Goal: Information Seeking & Learning: Learn about a topic

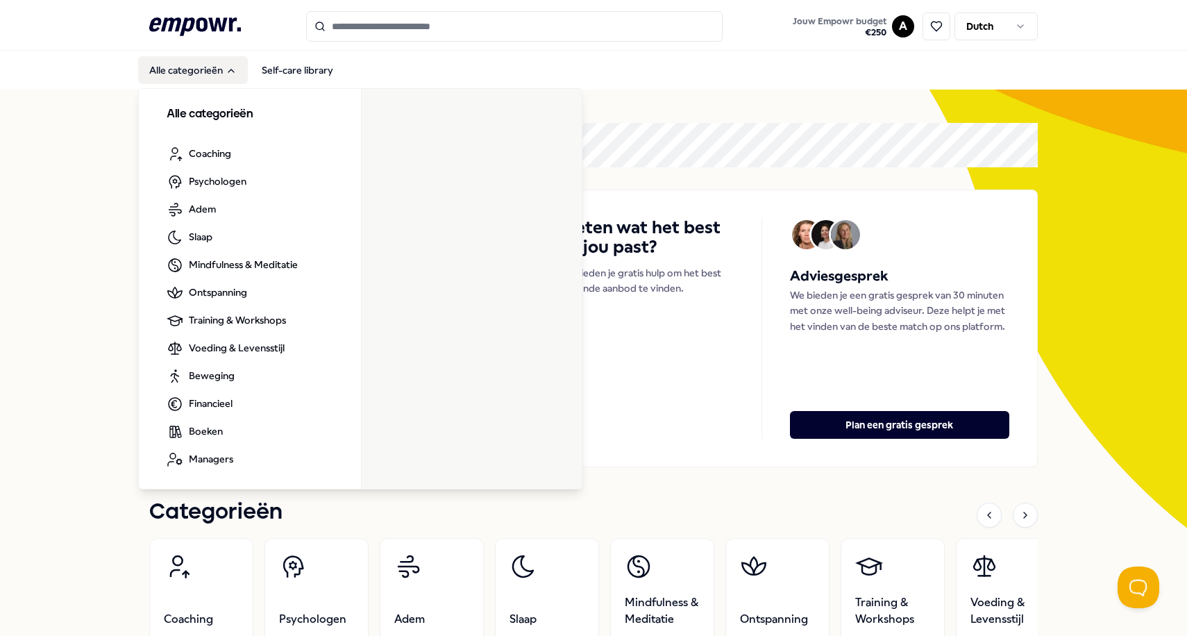
click at [171, 70] on button "Alle categorieën" at bounding box center [193, 70] width 110 height 28
click at [203, 72] on button "Alle categorieën" at bounding box center [193, 70] width 110 height 28
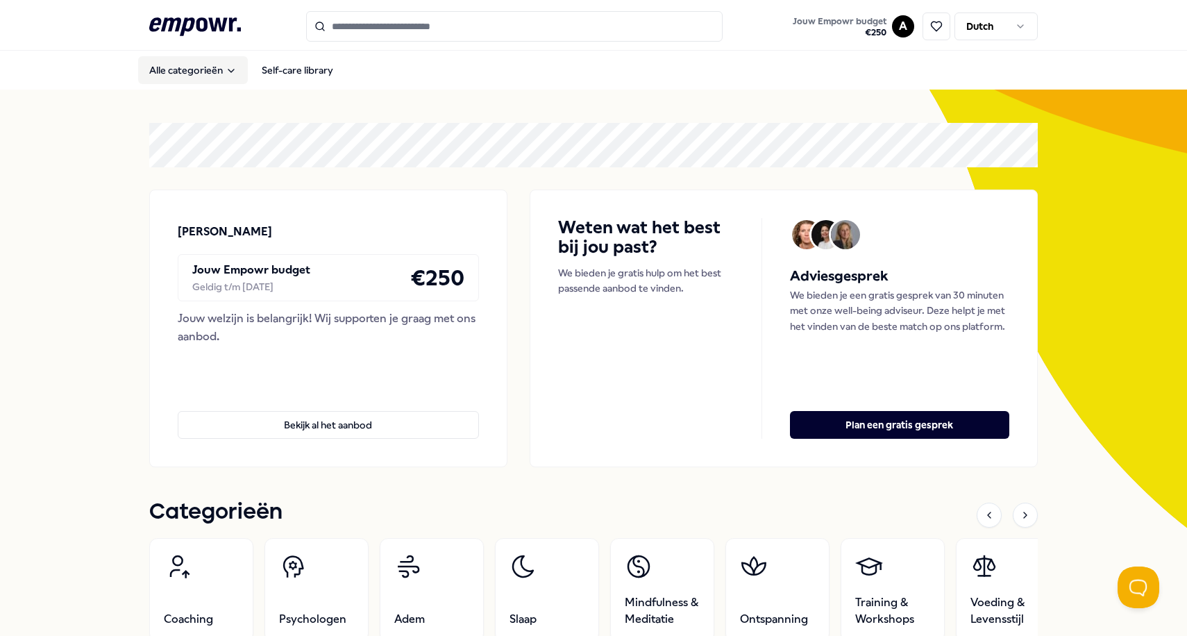
click at [206, 72] on button "Alle categorieën" at bounding box center [193, 70] width 110 height 28
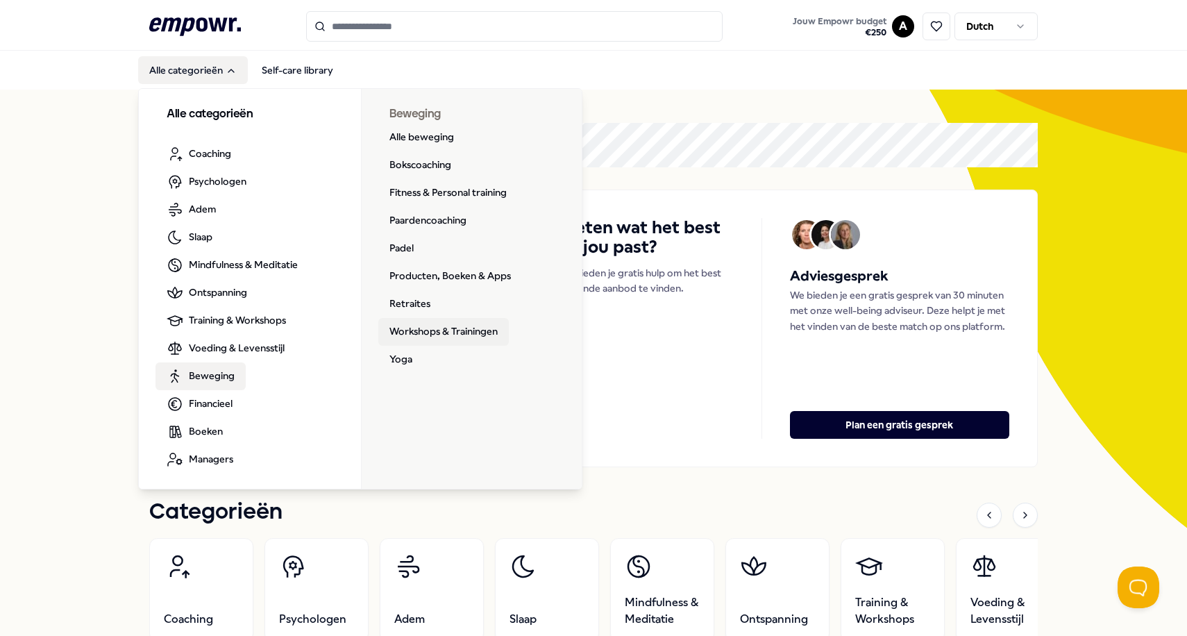
click at [405, 335] on link "Workshops & Trainingen" at bounding box center [443, 332] width 131 height 28
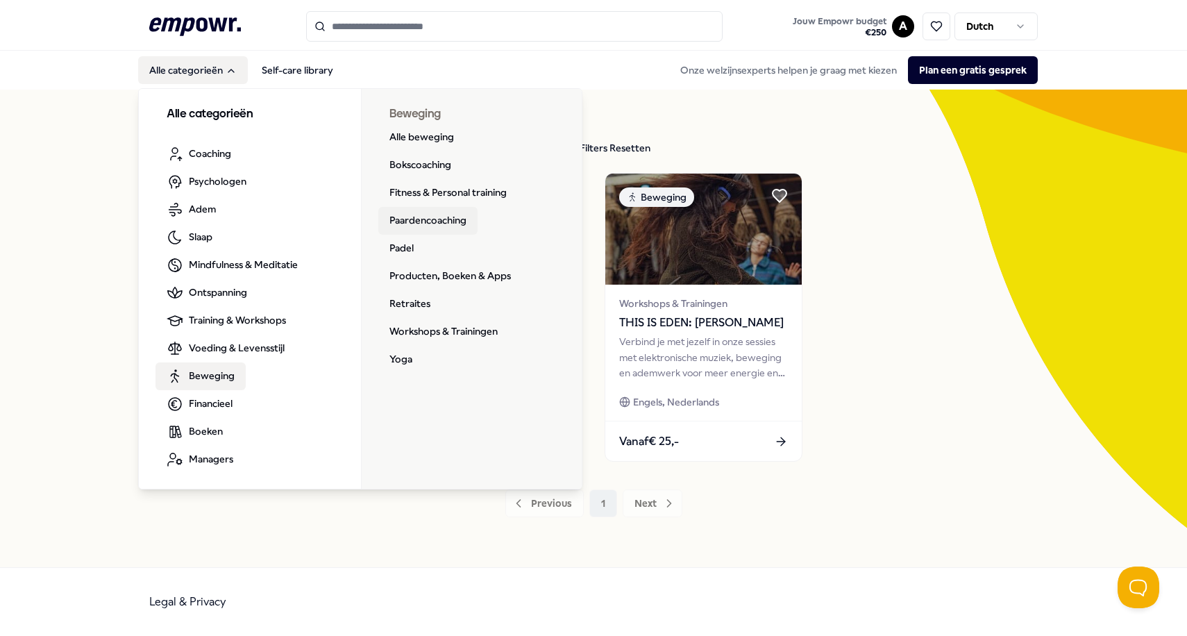
click at [417, 222] on link "Paardencoaching" at bounding box center [427, 221] width 99 height 28
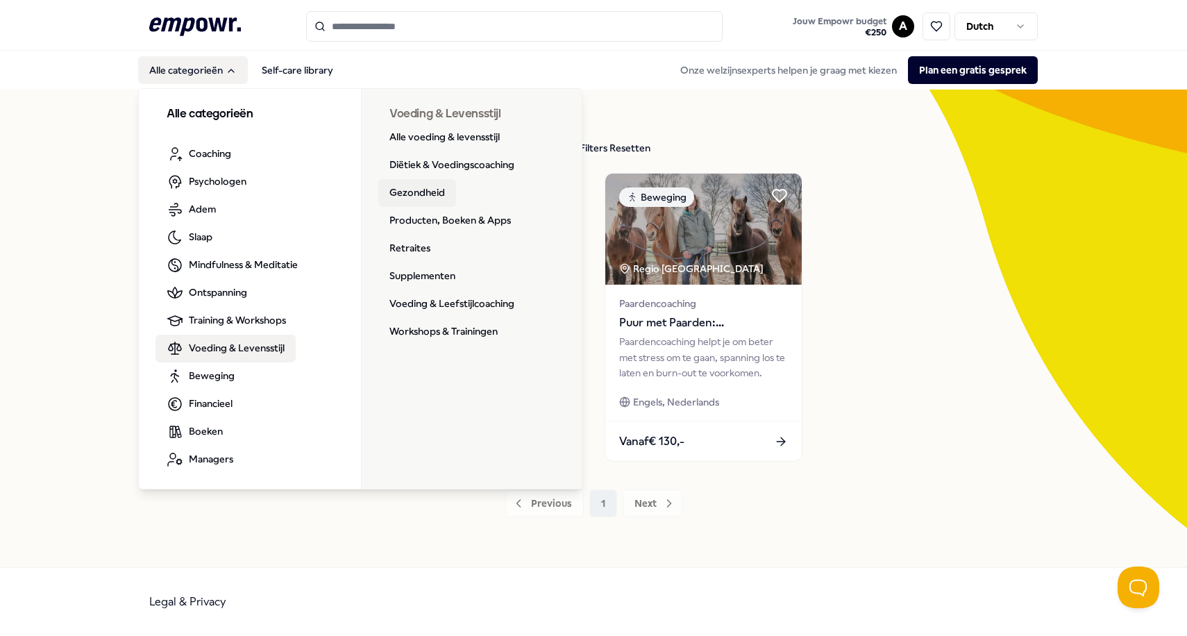
click at [384, 192] on link "Gezondheid" at bounding box center [417, 193] width 78 height 28
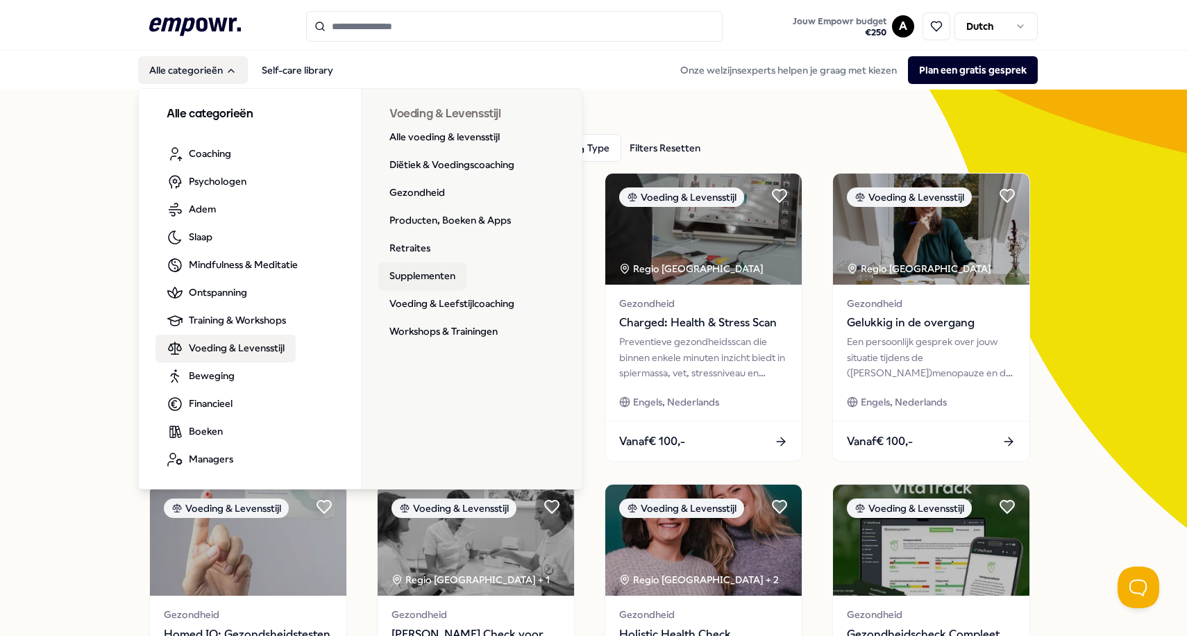
click at [383, 269] on link "Supplementen" at bounding box center [422, 276] width 88 height 28
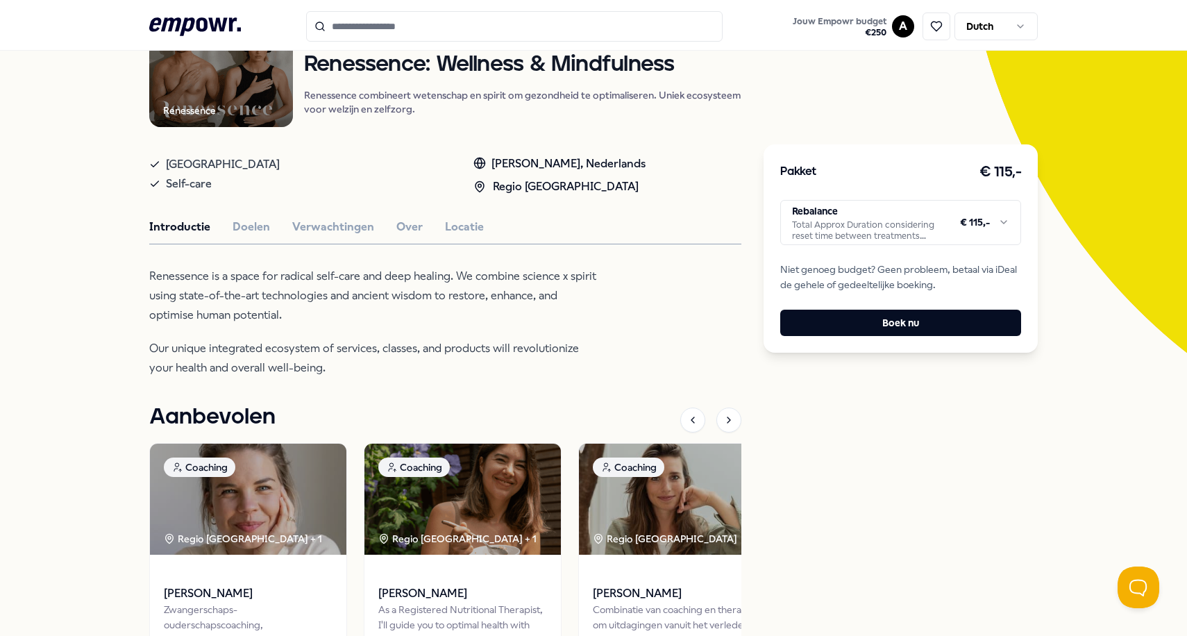
scroll to position [174, 0]
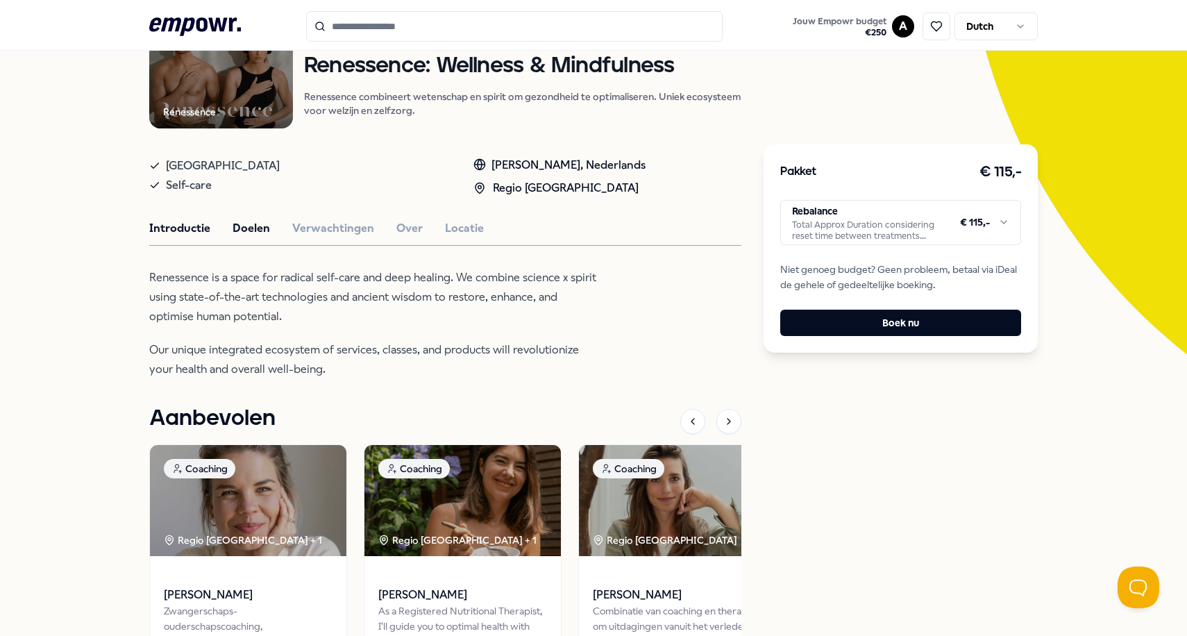
click at [241, 221] on button "Doelen" at bounding box center [251, 228] width 37 height 18
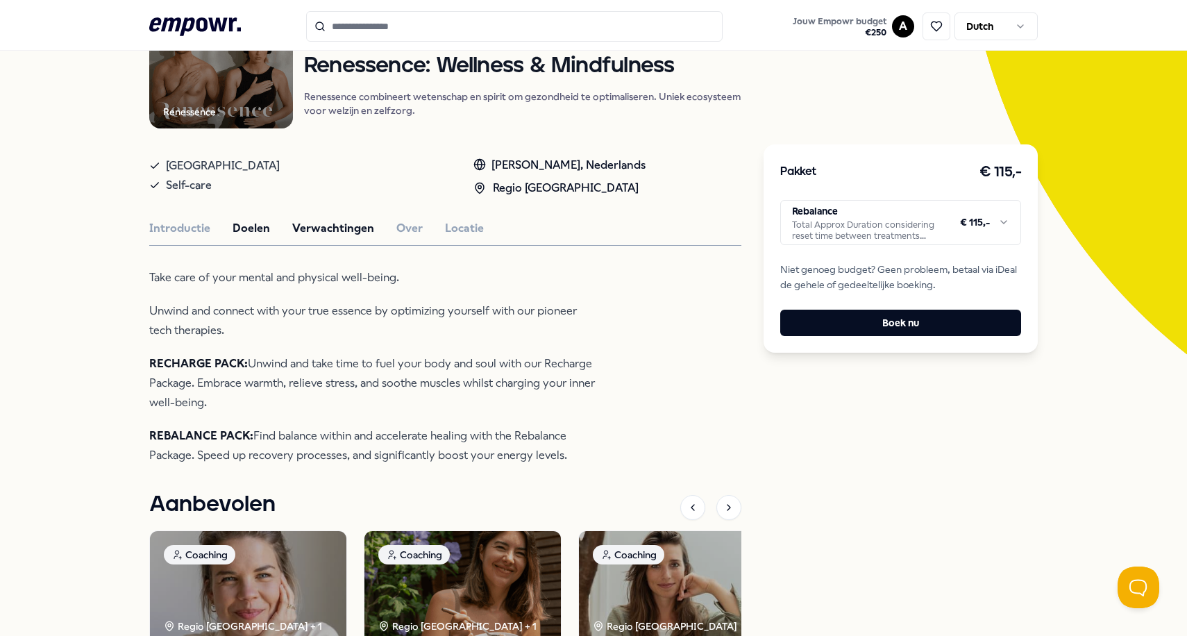
click at [326, 231] on button "Verwachtingen" at bounding box center [333, 228] width 82 height 18
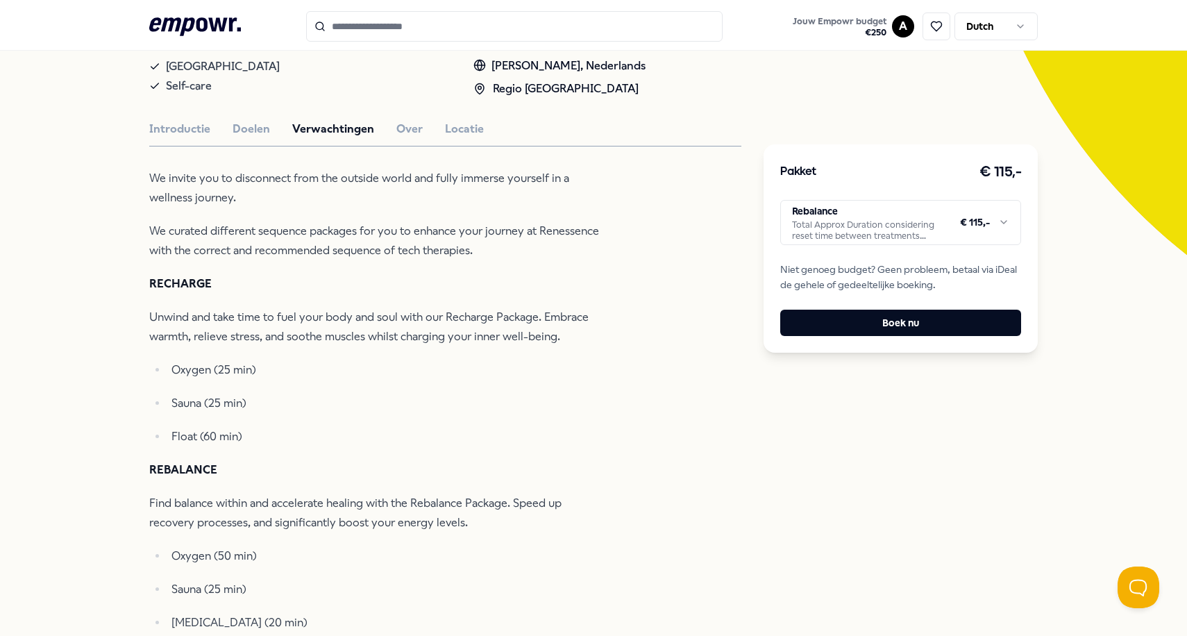
scroll to position [243, 0]
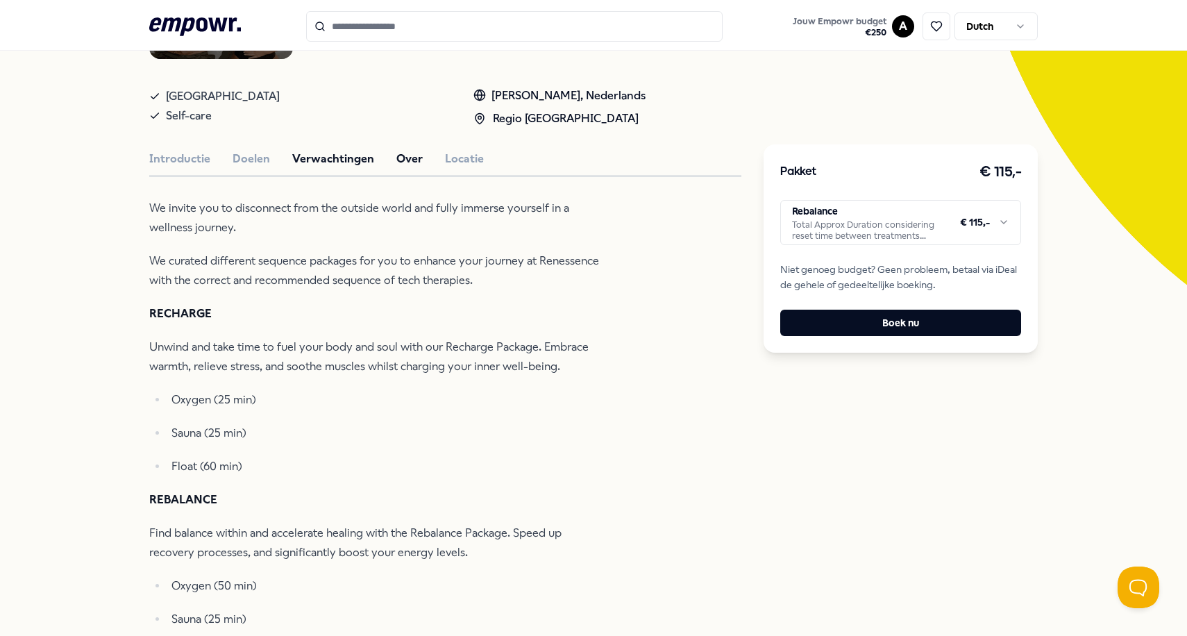
click at [402, 158] on button "Over" at bounding box center [409, 159] width 26 height 18
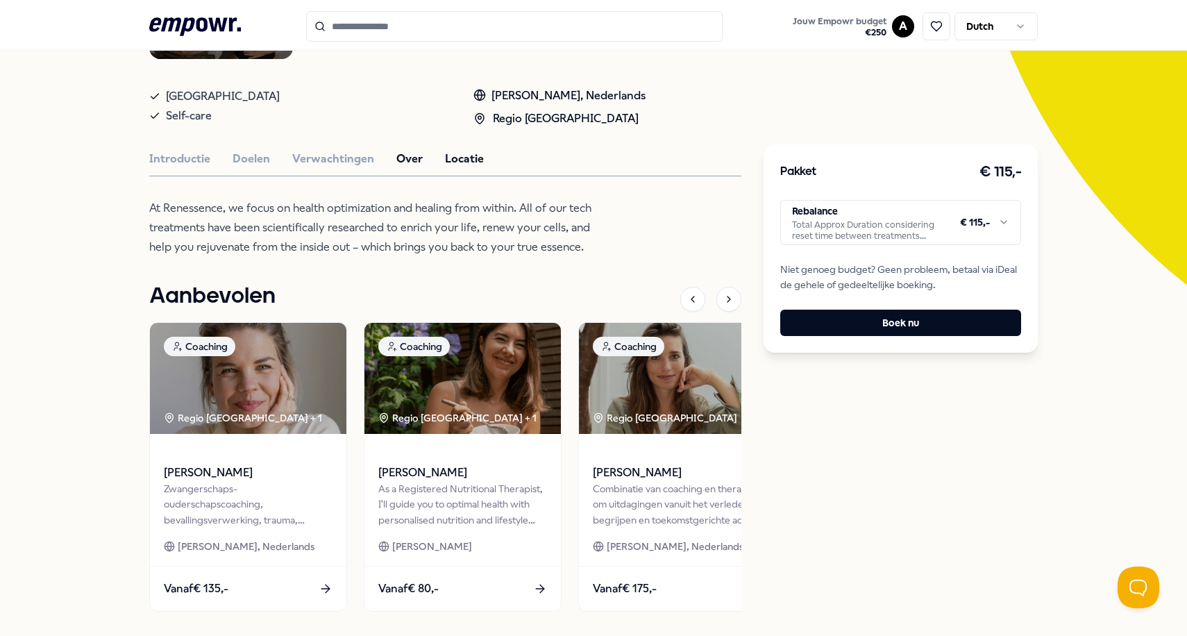
click at [449, 158] on button "Locatie" at bounding box center [464, 159] width 39 height 18
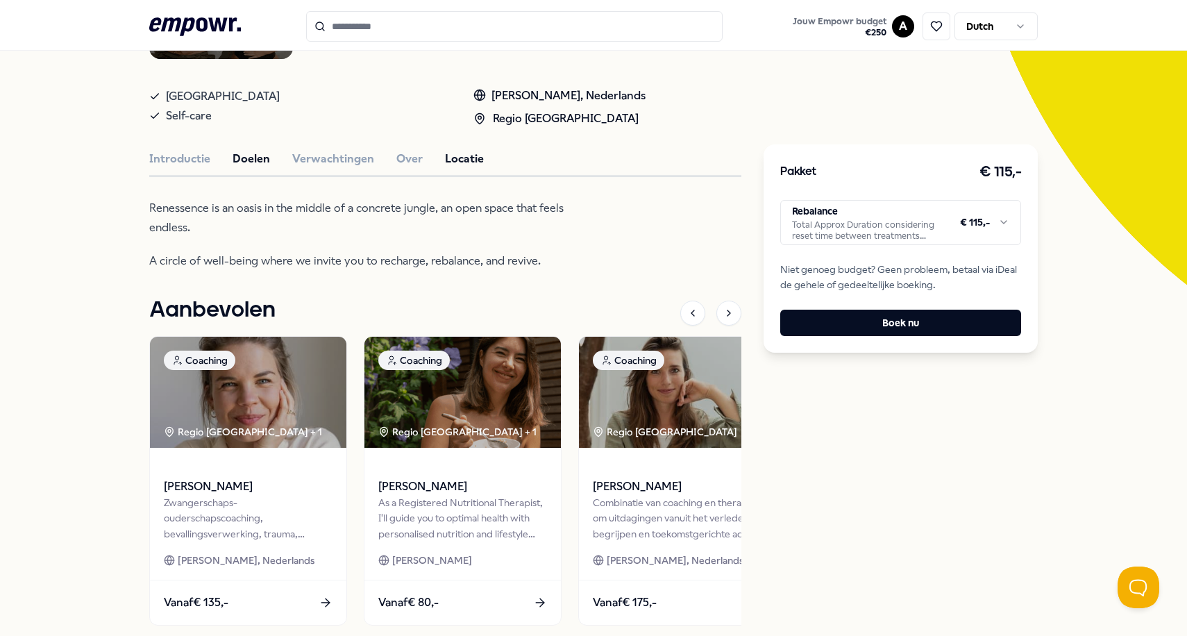
click at [253, 155] on button "Doelen" at bounding box center [251, 159] width 37 height 18
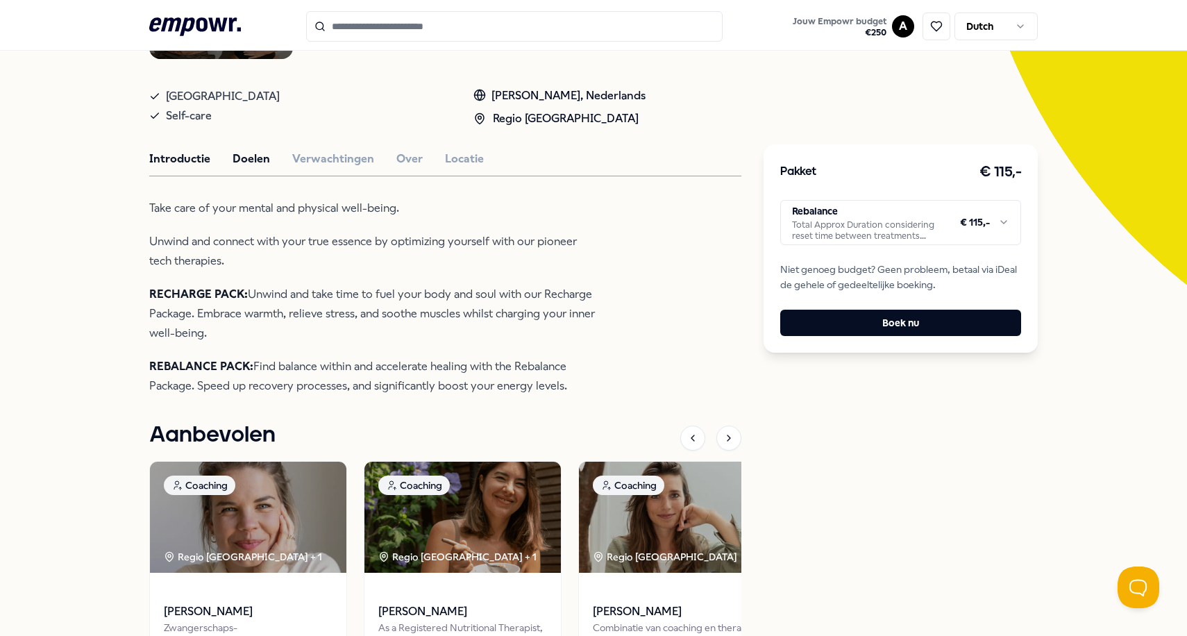
click at [156, 161] on button "Introductie" at bounding box center [179, 159] width 61 height 18
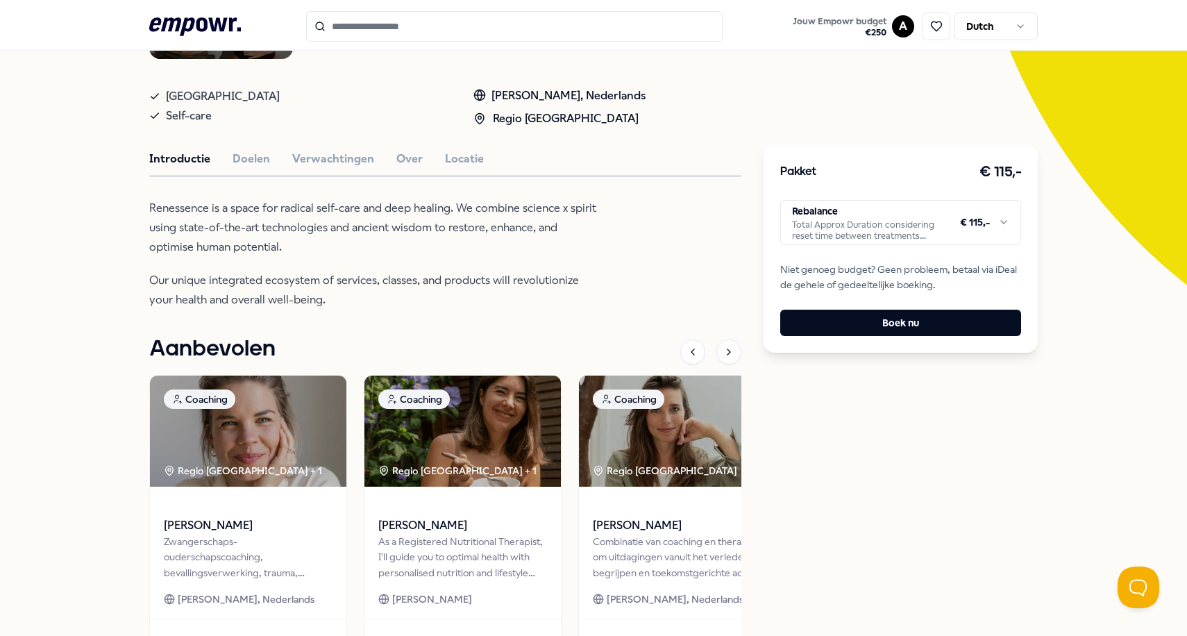
scroll to position [35, 0]
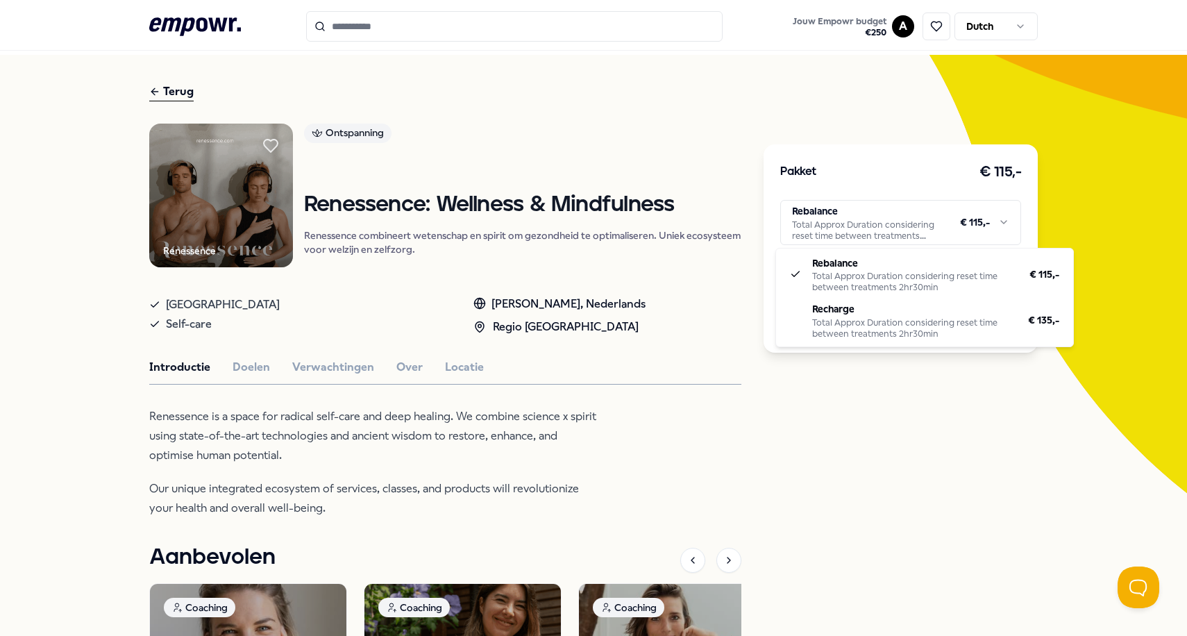
click at [1014, 213] on html ".empowr-logo_svg__cls-1{fill:#03032f} Jouw Empowr budget € 250 A Dutch Alle cat…" at bounding box center [593, 318] width 1187 height 636
click at [1105, 199] on html ".empowr-logo_svg__cls-1{fill:#03032f} Jouw Empowr budget € 250 A Dutch Alle cat…" at bounding box center [593, 318] width 1187 height 636
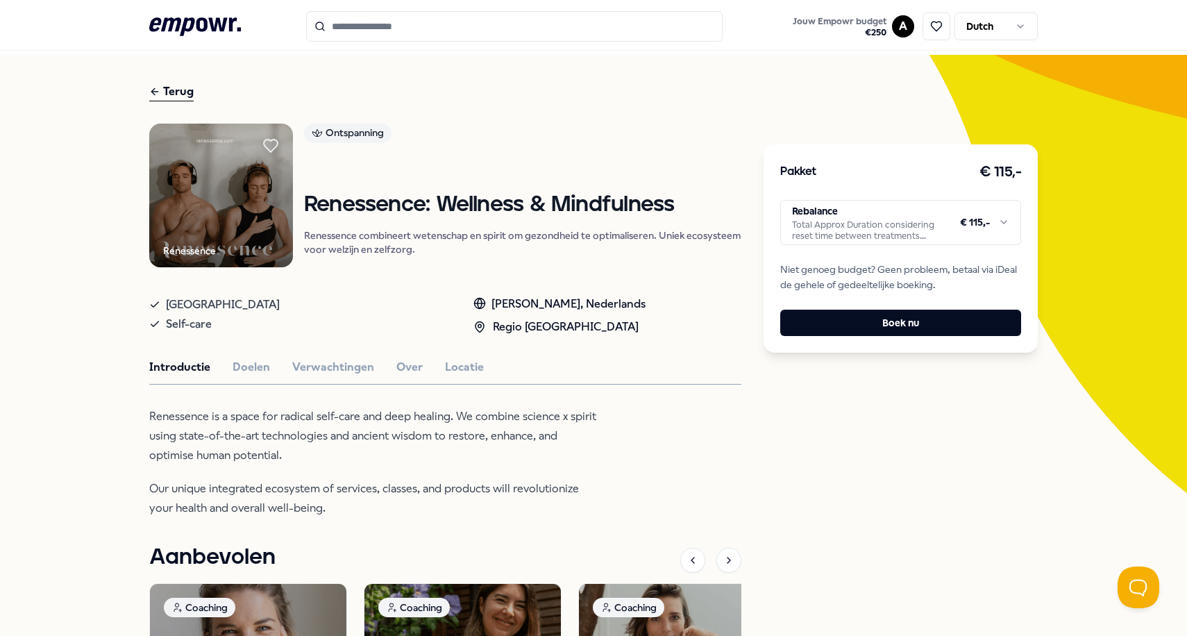
click at [989, 224] on html ".empowr-logo_svg__cls-1{fill:#03032f} Jouw Empowr budget € 250 A Dutch Alle cat…" at bounding box center [593, 318] width 1187 height 636
click at [858, 146] on html ".empowr-logo_svg__cls-1{fill:#03032f} Jouw Empowr budget € 250 A Dutch Alle cat…" at bounding box center [593, 318] width 1187 height 636
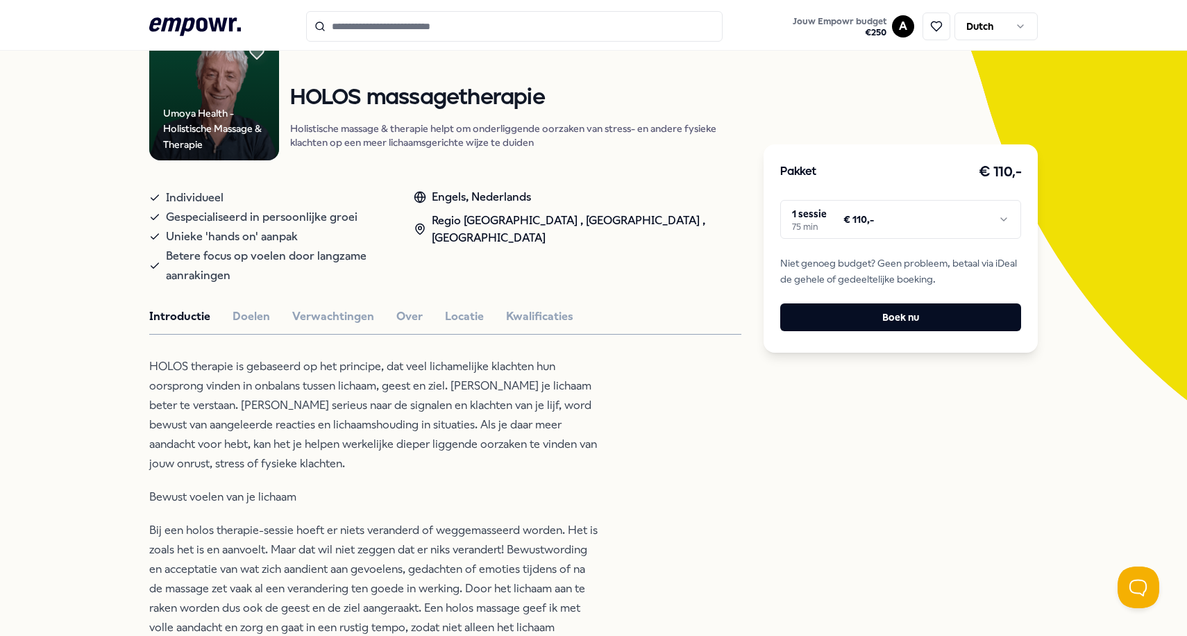
scroll to position [139, 0]
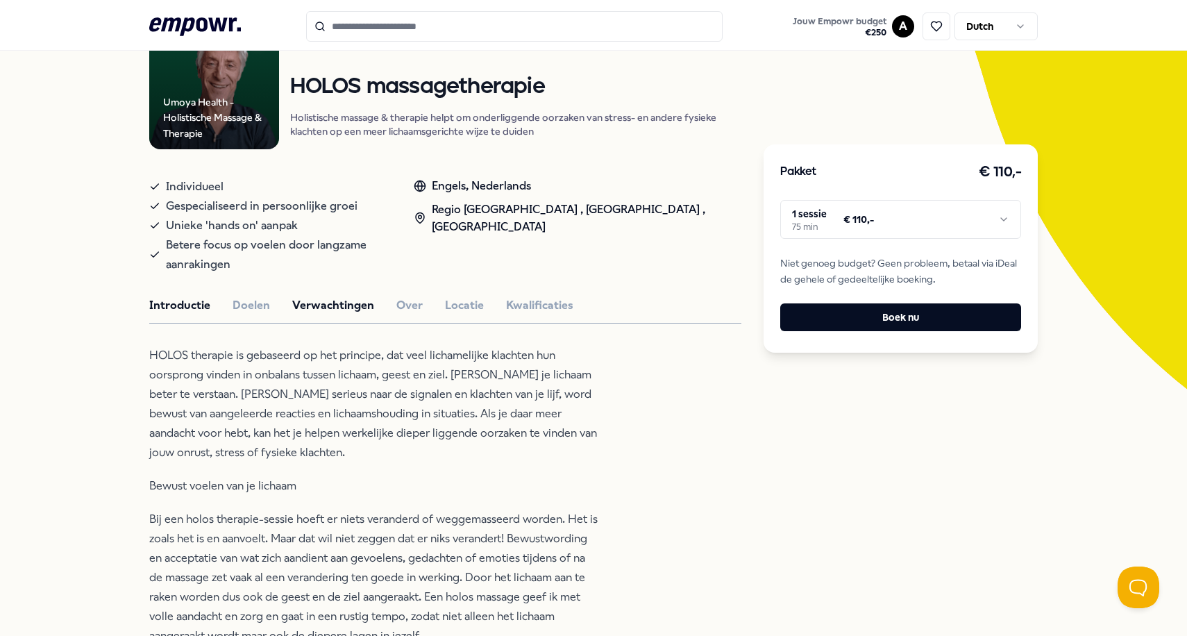
click at [326, 296] on button "Verwachtingen" at bounding box center [333, 305] width 82 height 18
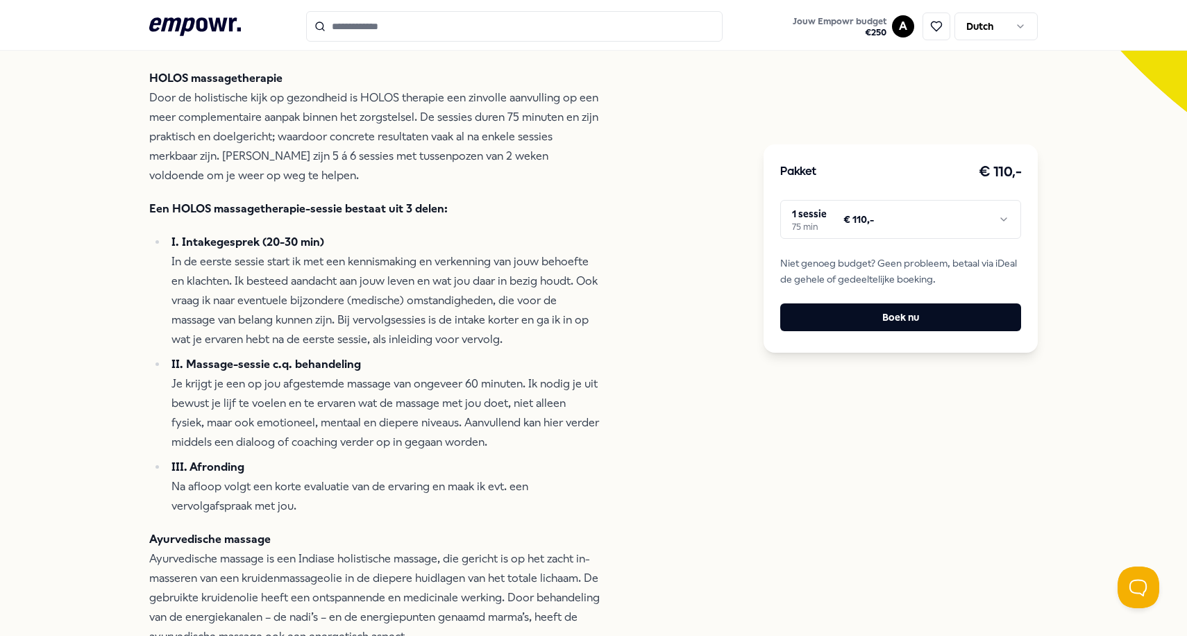
scroll to position [417, 0]
click at [262, 326] on li "I. Intakegesprek (20-30 min) In de eerste sessie start ik met een kennismaking …" at bounding box center [383, 290] width 433 height 117
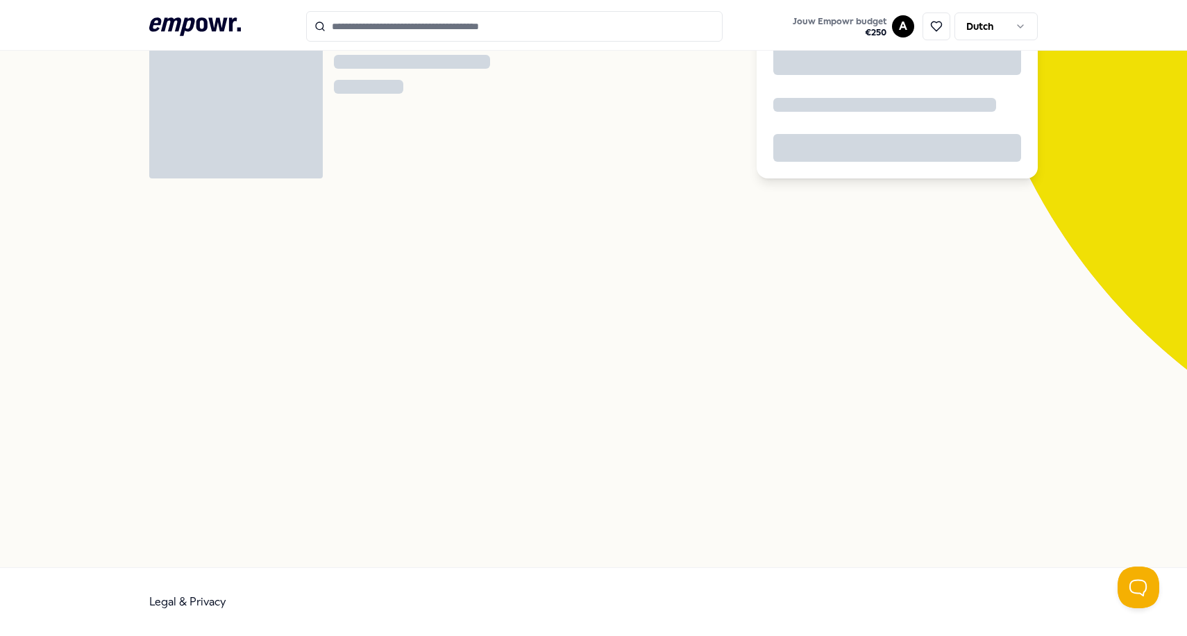
scroll to position [208, 0]
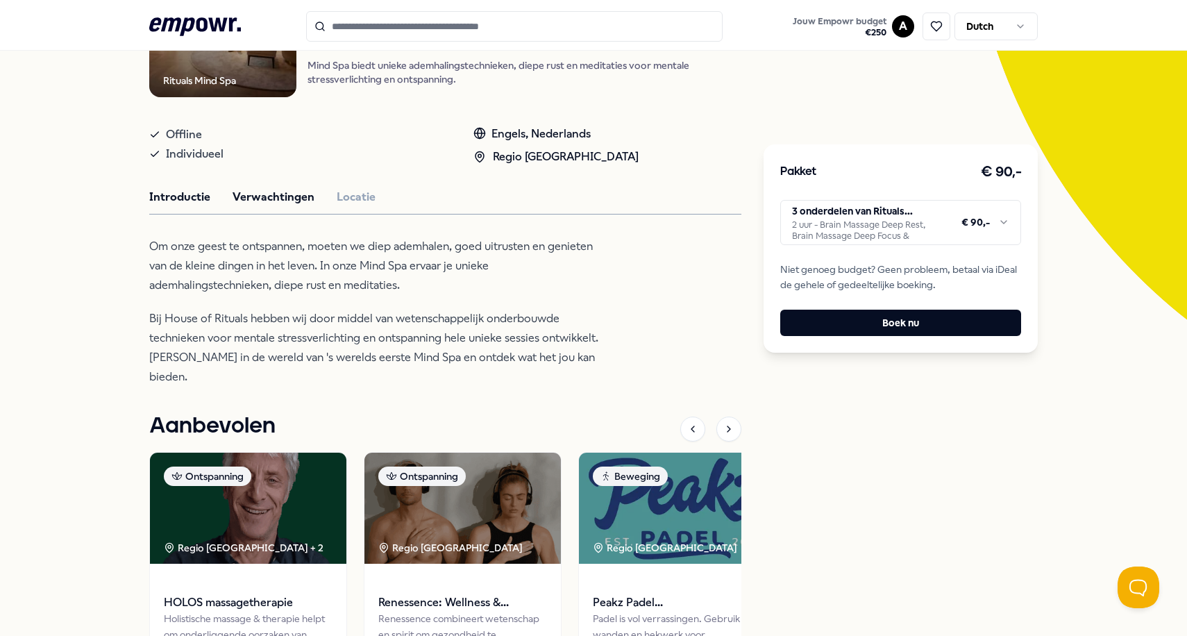
click at [240, 193] on button "Verwachtingen" at bounding box center [274, 197] width 82 height 18
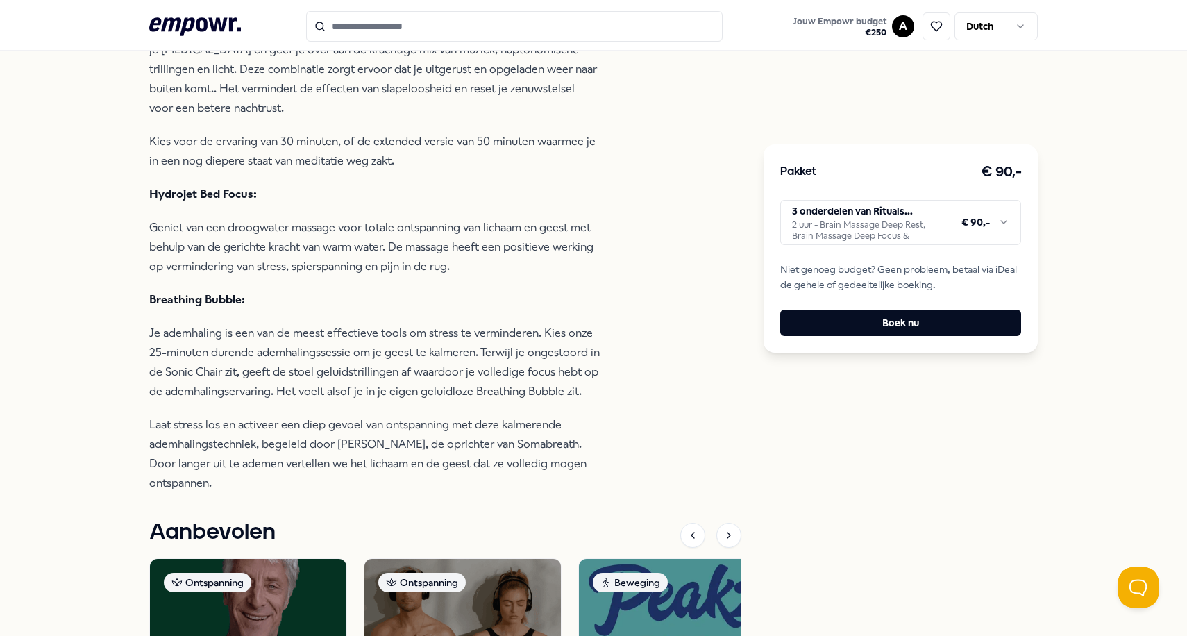
scroll to position [625, 0]
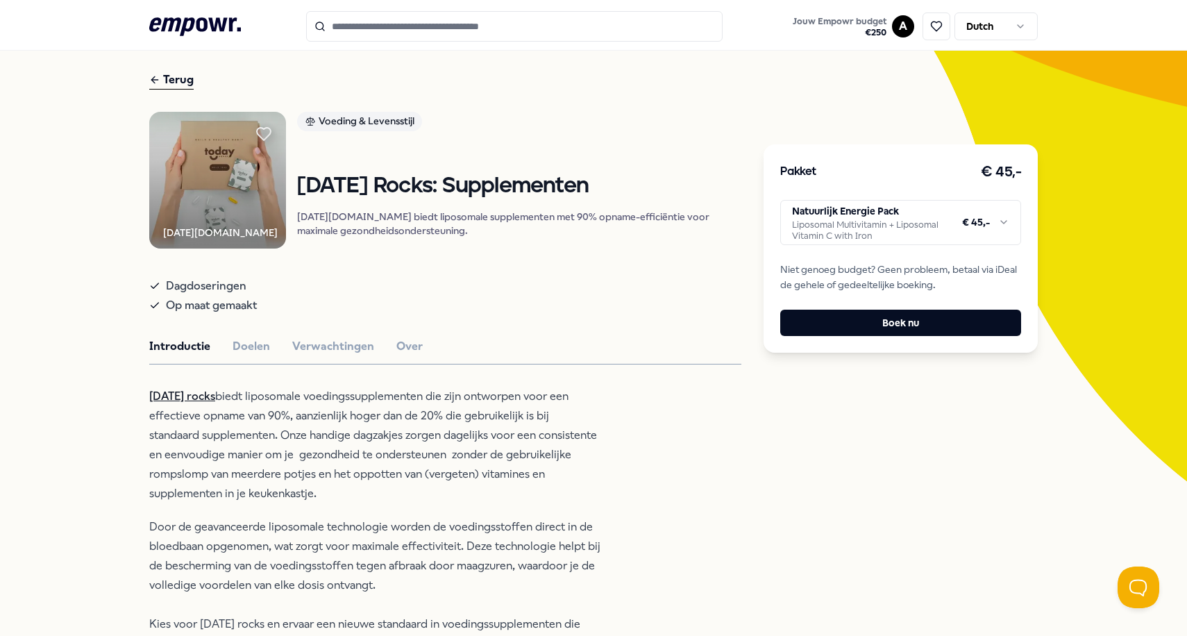
scroll to position [69, 0]
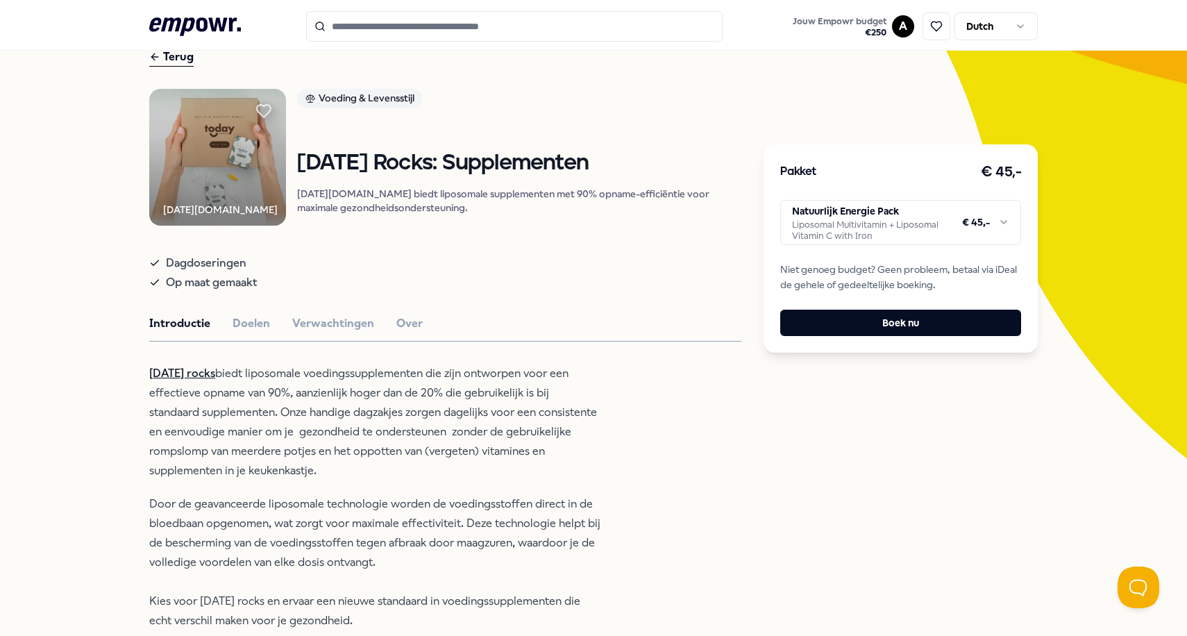
click at [1007, 221] on html ".empowr-logo_svg__cls-1{fill:#03032f} Jouw Empowr budget € 250 A Dutch Alle cat…" at bounding box center [593, 318] width 1187 height 636
click at [541, 263] on html ".empowr-logo_svg__cls-1{fill:#03032f} Jouw Empowr budget € 250 A Dutch Alle cat…" at bounding box center [593, 318] width 1187 height 636
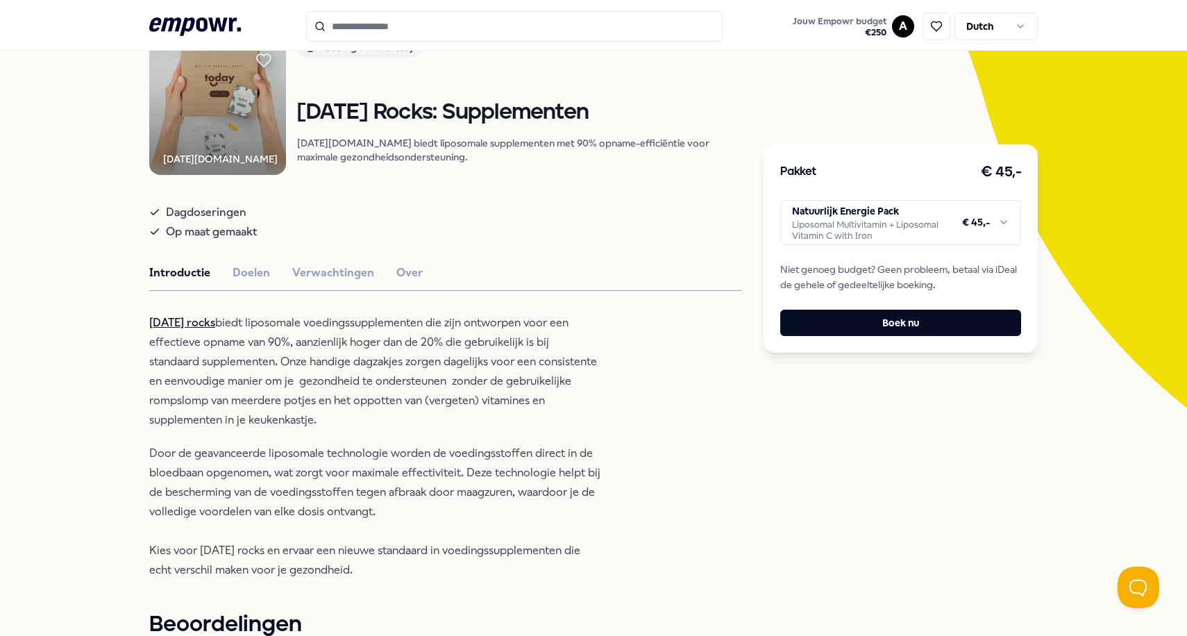
scroll to position [208, 0]
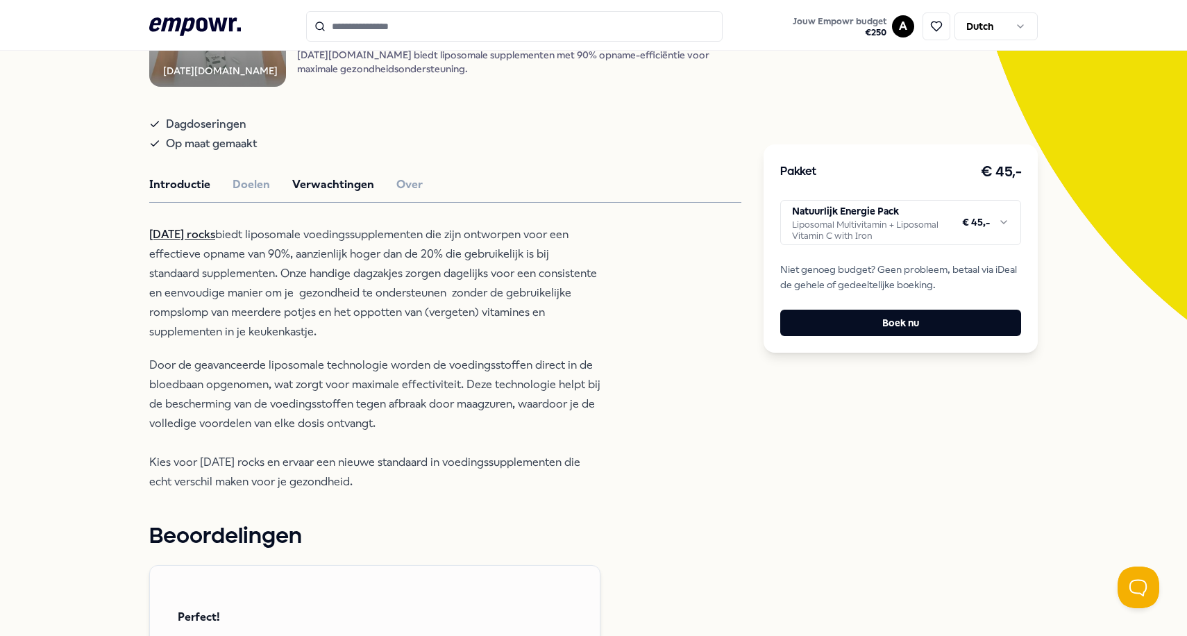
click at [297, 190] on button "Verwachtingen" at bounding box center [333, 185] width 82 height 18
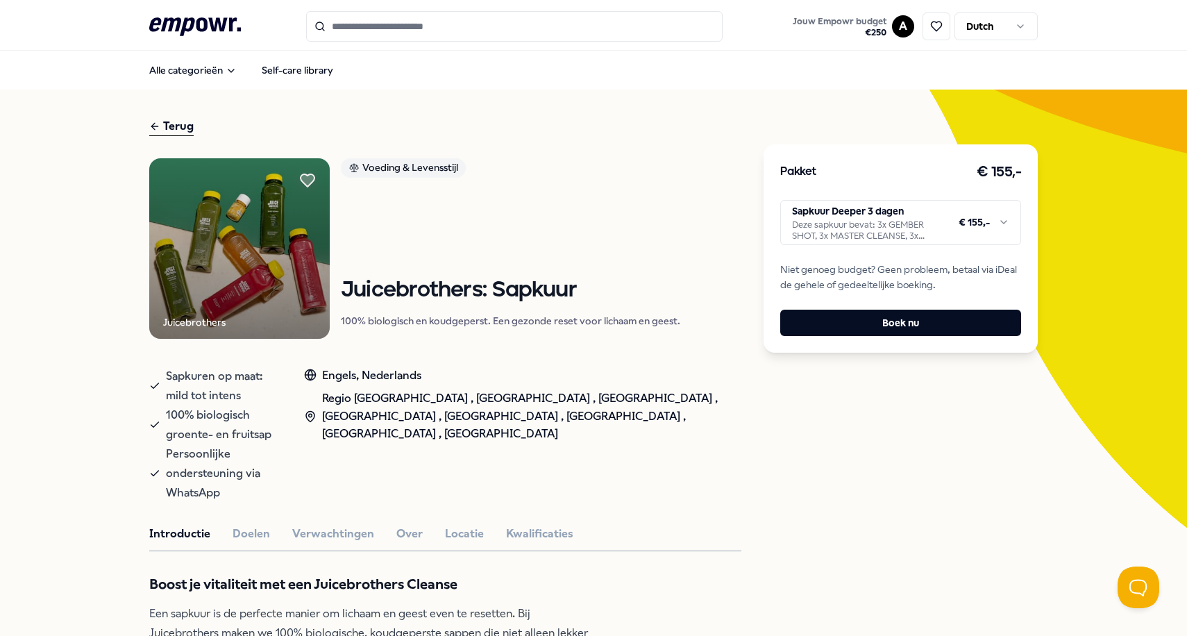
click at [924, 215] on html ".empowr-logo_svg__cls-1{fill:#03032f} Jouw Empowr budget € 250 A Dutch Alle cat…" at bounding box center [593, 318] width 1187 height 636
click at [682, 217] on html ".empowr-logo_svg__cls-1{fill:#03032f} Jouw Empowr budget € 250 A Dutch Alle cat…" at bounding box center [593, 318] width 1187 height 636
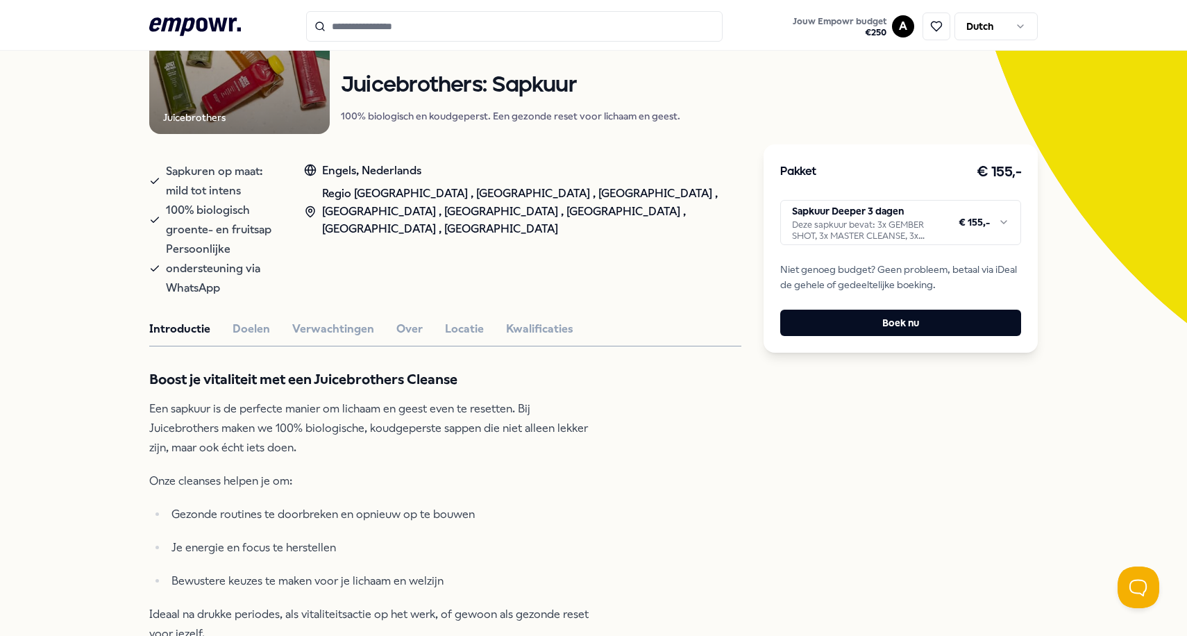
scroll to position [208, 0]
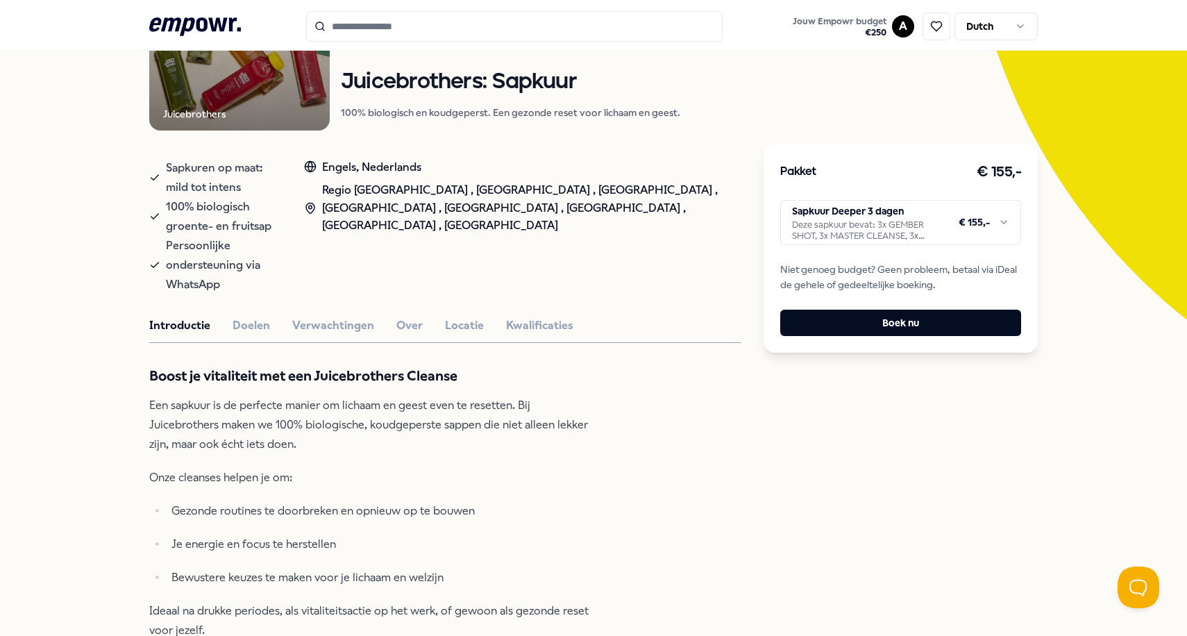
click at [370, 317] on div "Introductie Doelen Verwachtingen Over Locatie Kwalificaties" at bounding box center [445, 326] width 592 height 18
click at [278, 317] on div "Introductie Doelen Verwachtingen Over Locatie Kwalificaties" at bounding box center [445, 326] width 592 height 18
click at [301, 317] on button "Verwachtingen" at bounding box center [333, 326] width 82 height 18
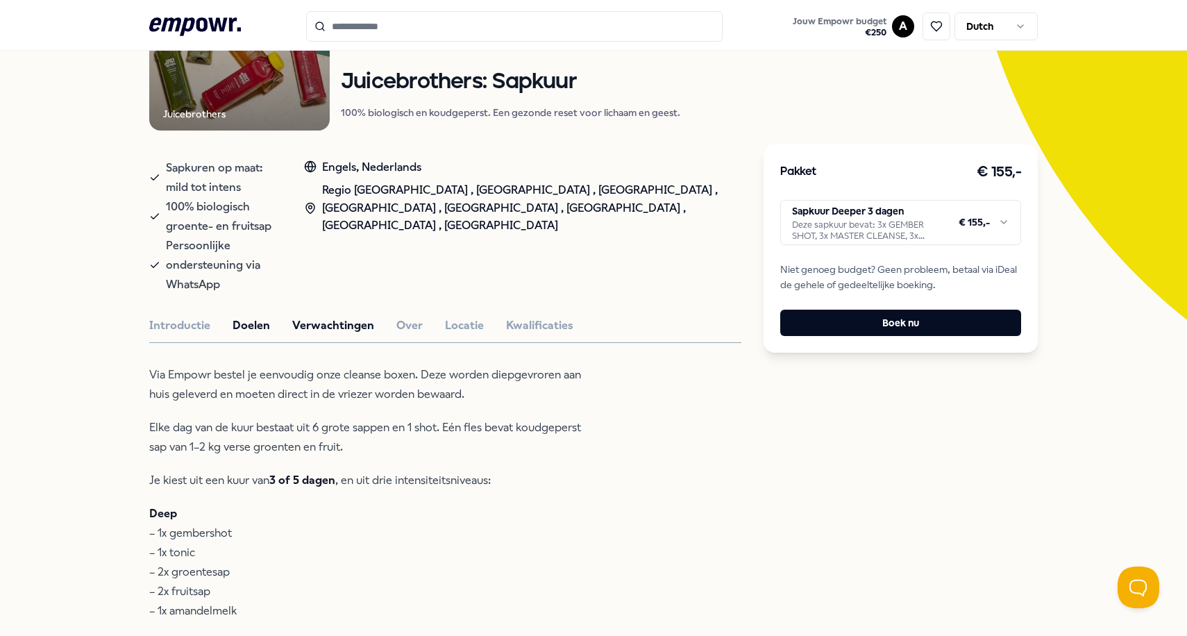
click at [244, 317] on button "Doelen" at bounding box center [251, 326] width 37 height 18
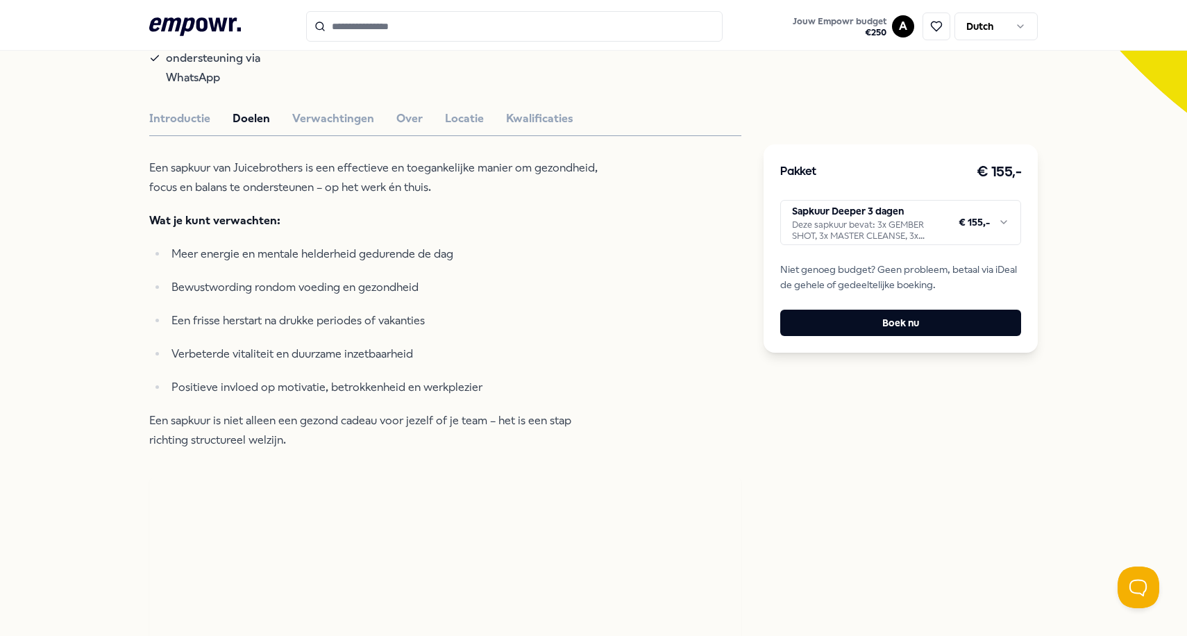
scroll to position [417, 0]
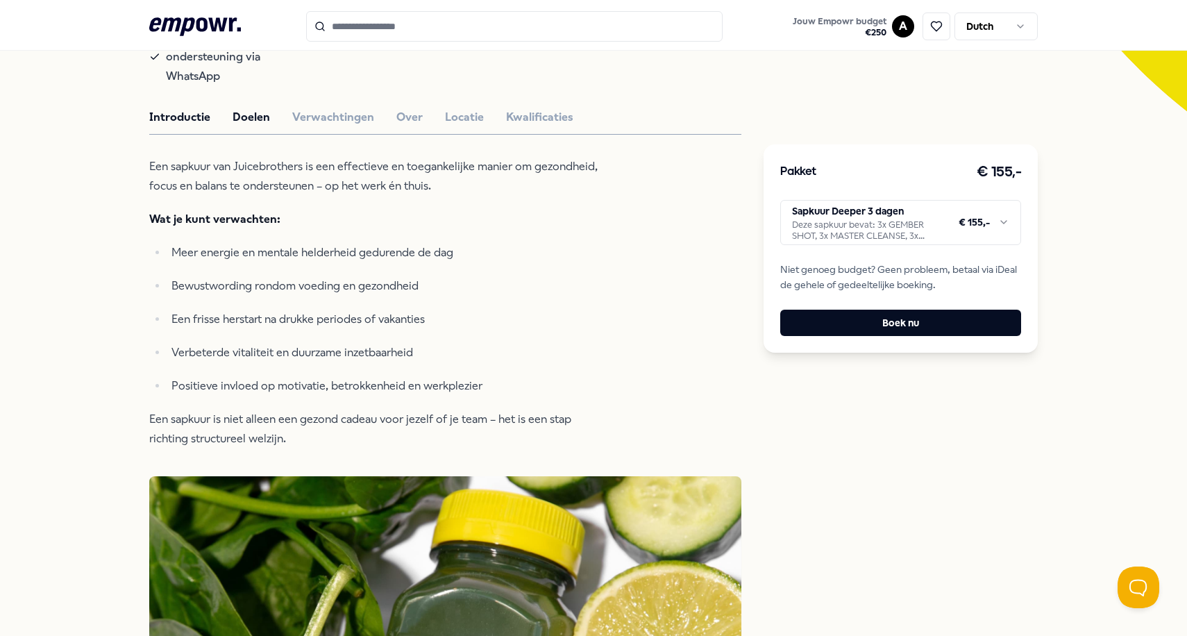
click at [165, 108] on button "Introductie" at bounding box center [179, 117] width 61 height 18
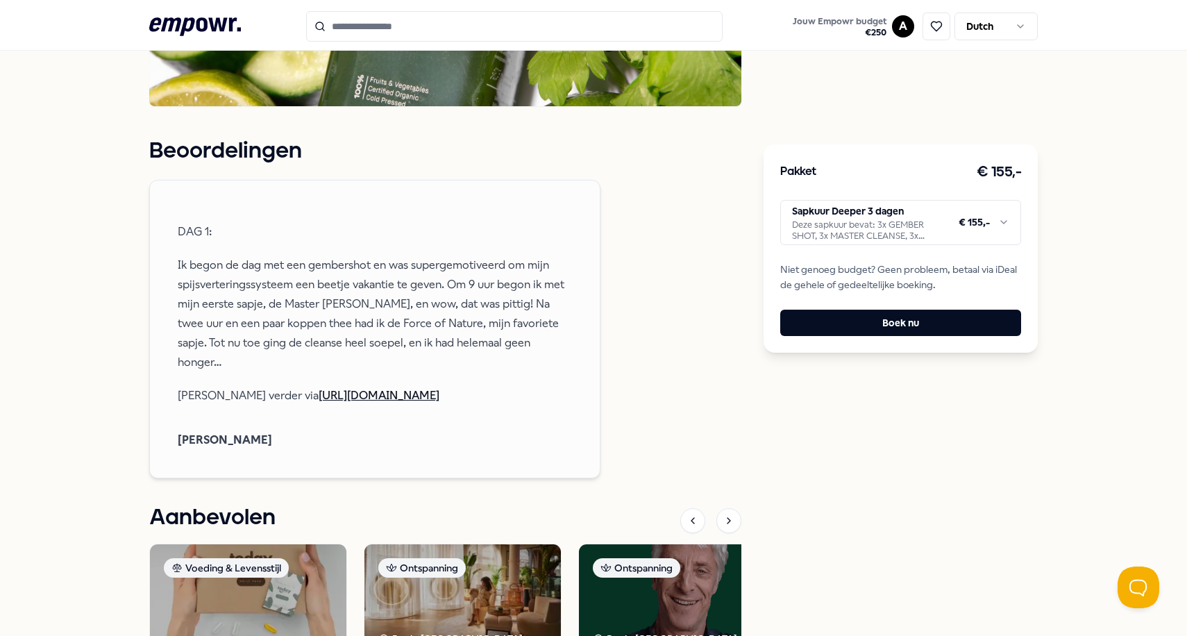
scroll to position [1657, 0]
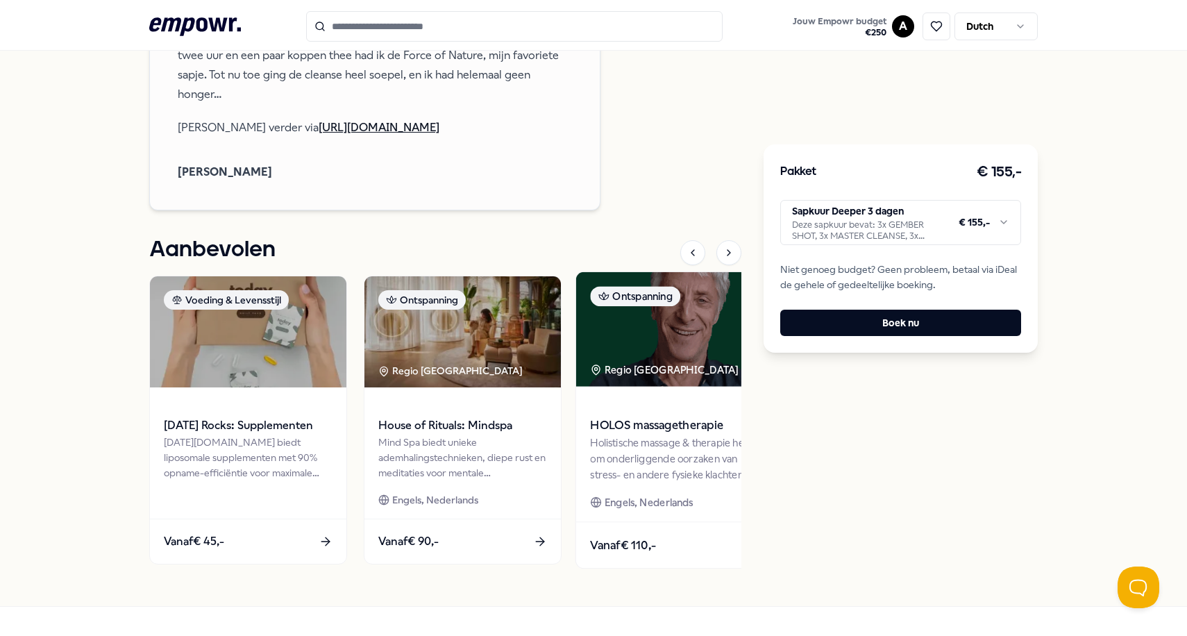
click at [650, 417] on span "HOLOS massagetherapie" at bounding box center [677, 426] width 174 height 18
